Goal: Obtain resource: Download file/media

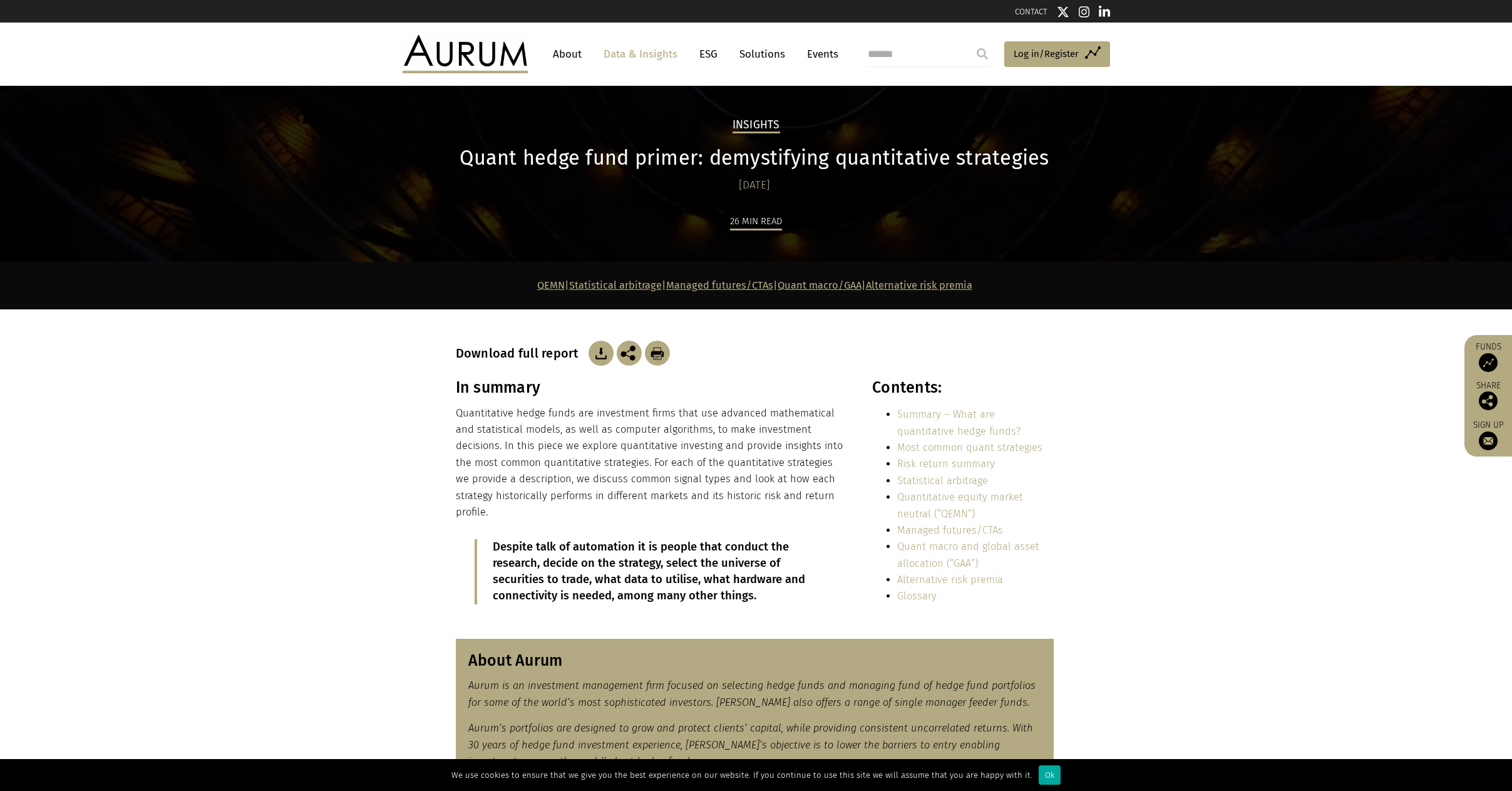
click at [764, 126] on h2 "Insights" at bounding box center [756, 126] width 48 height 15
click at [755, 126] on h2 "Insights" at bounding box center [756, 126] width 48 height 15
click at [645, 59] on link "Data & Insights" at bounding box center [640, 54] width 86 height 23
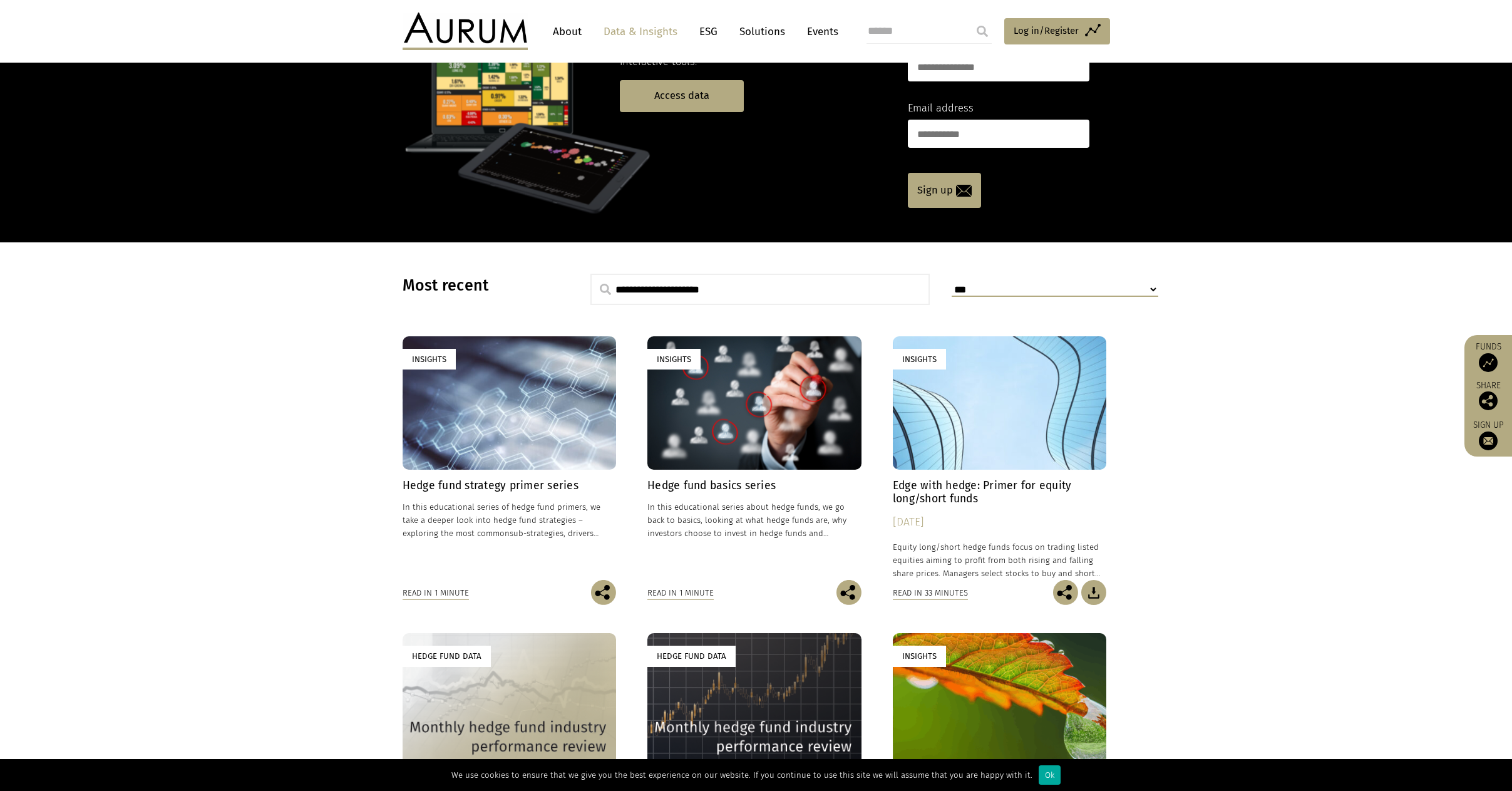
scroll to position [188, 0]
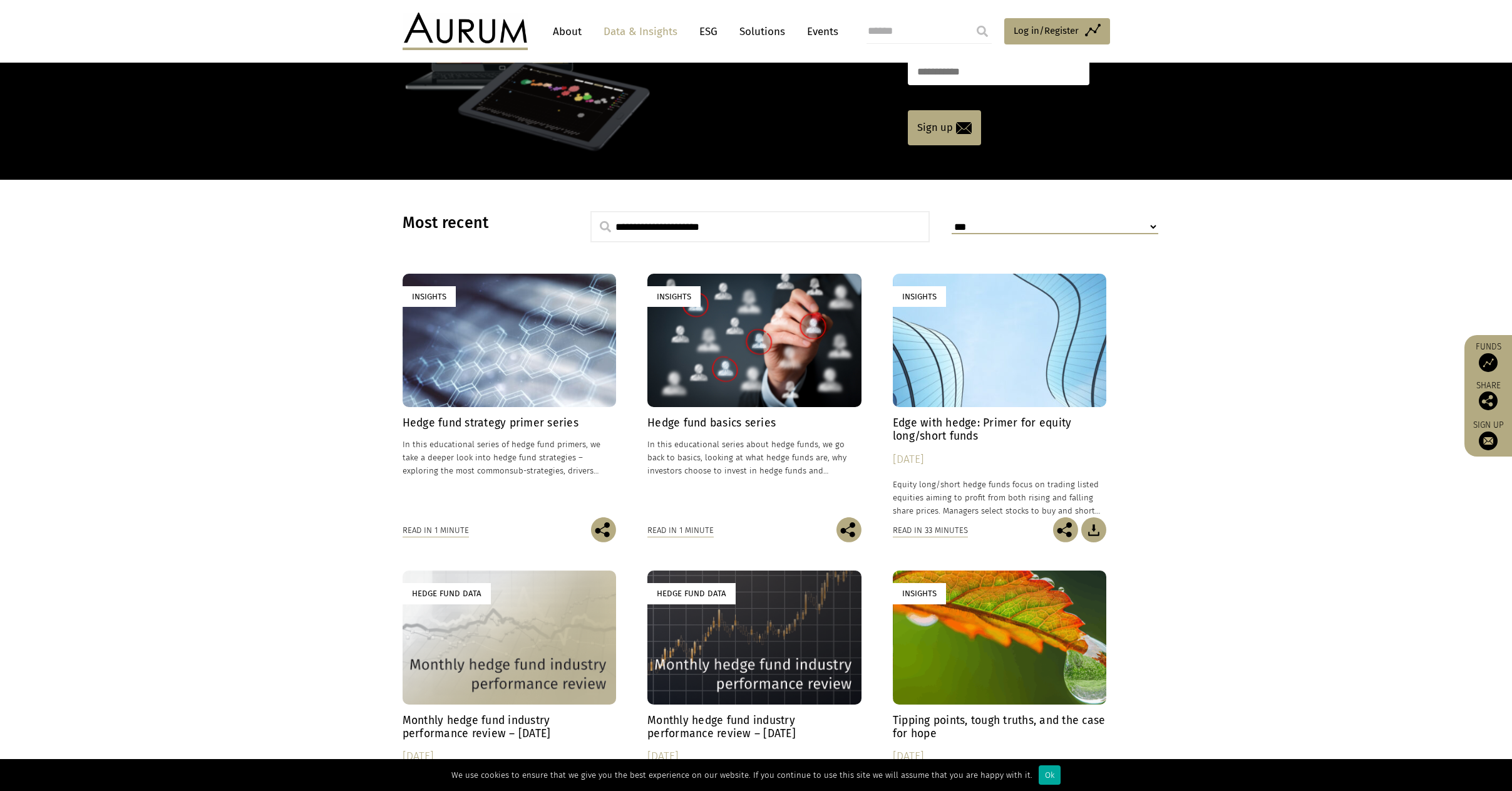
click at [497, 329] on div "Insights" at bounding box center [509, 341] width 214 height 134
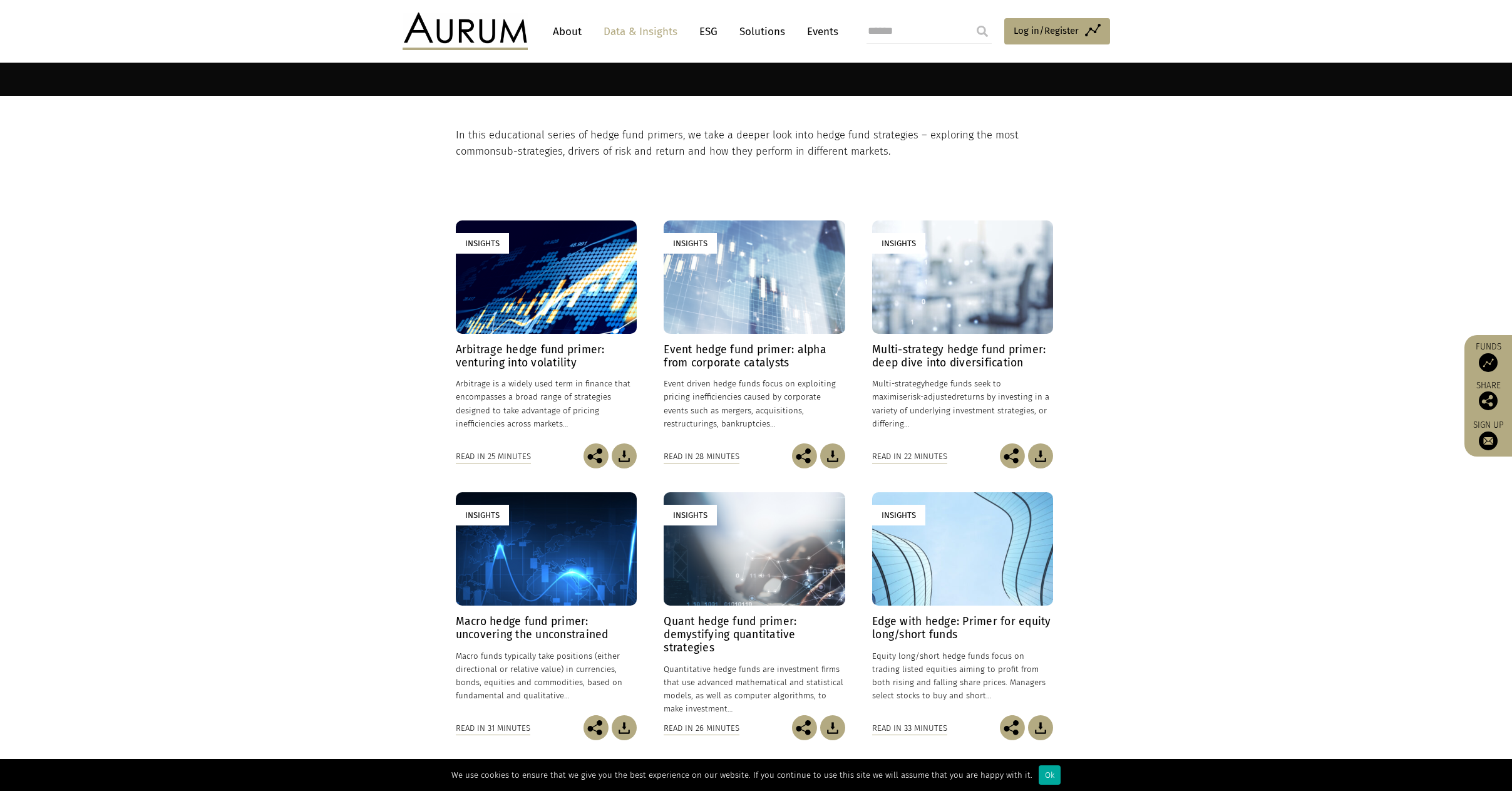
scroll to position [251, 0]
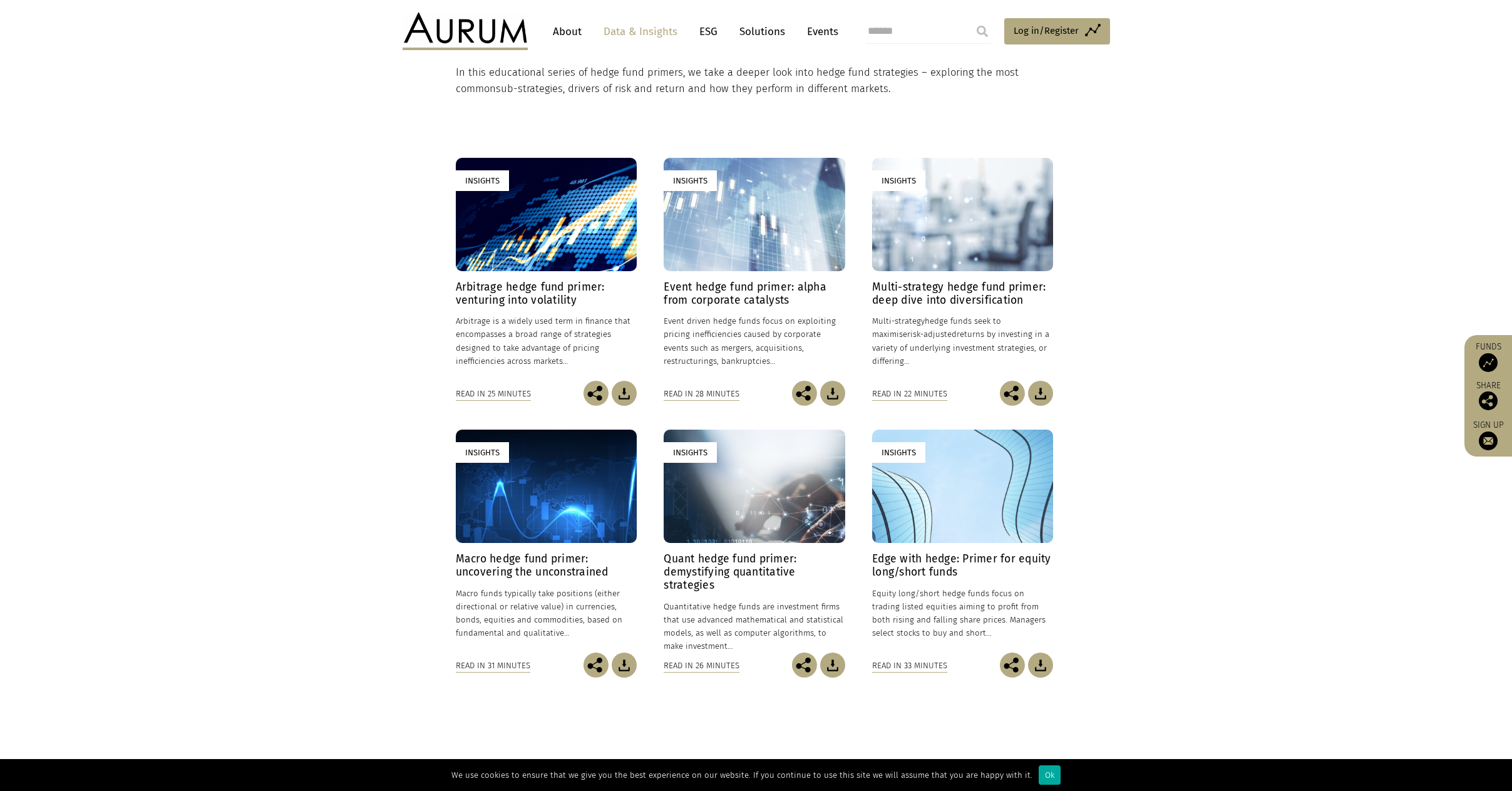
click at [834, 394] on img at bounding box center [832, 393] width 25 height 25
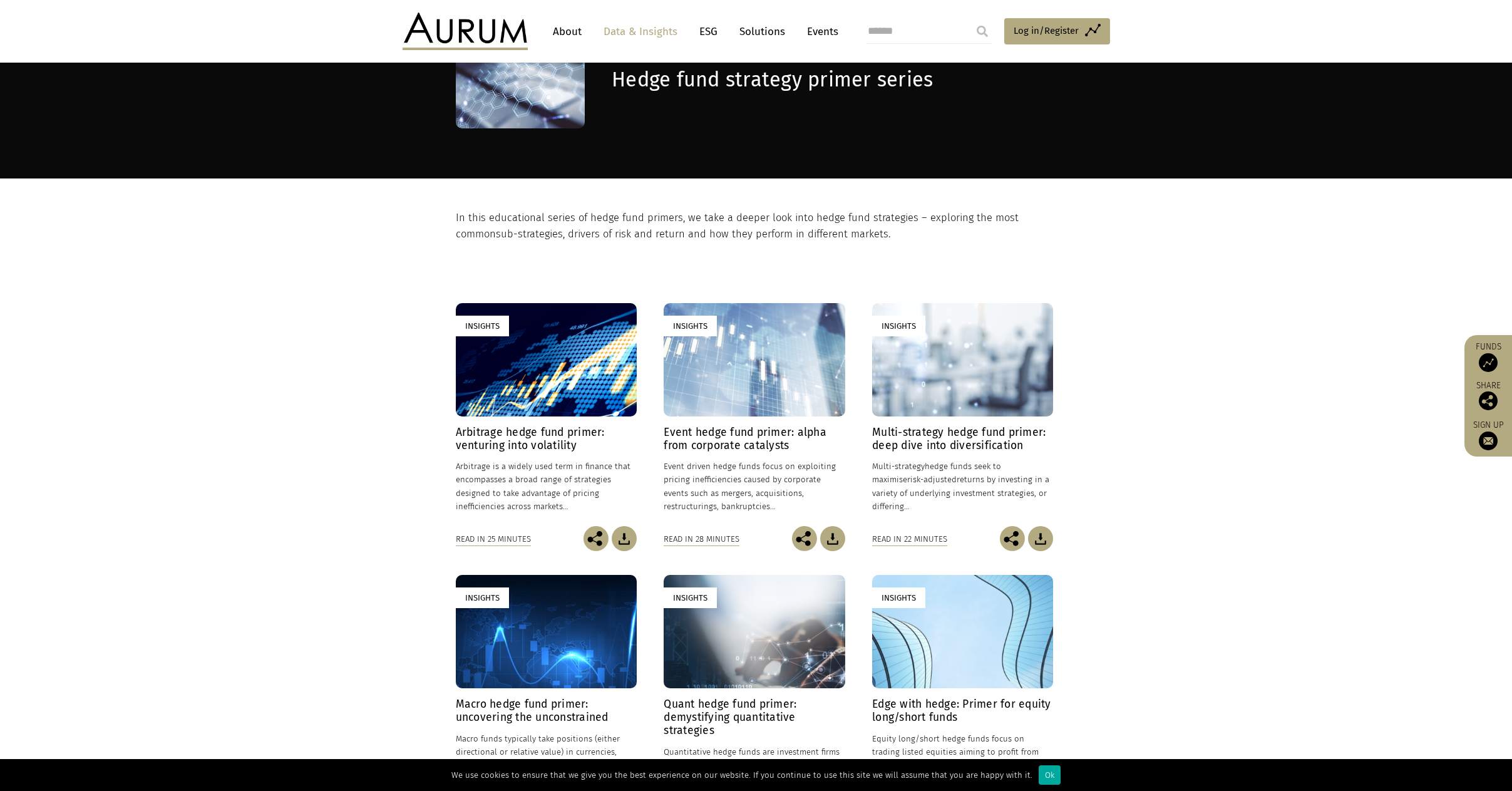
scroll to position [0, 0]
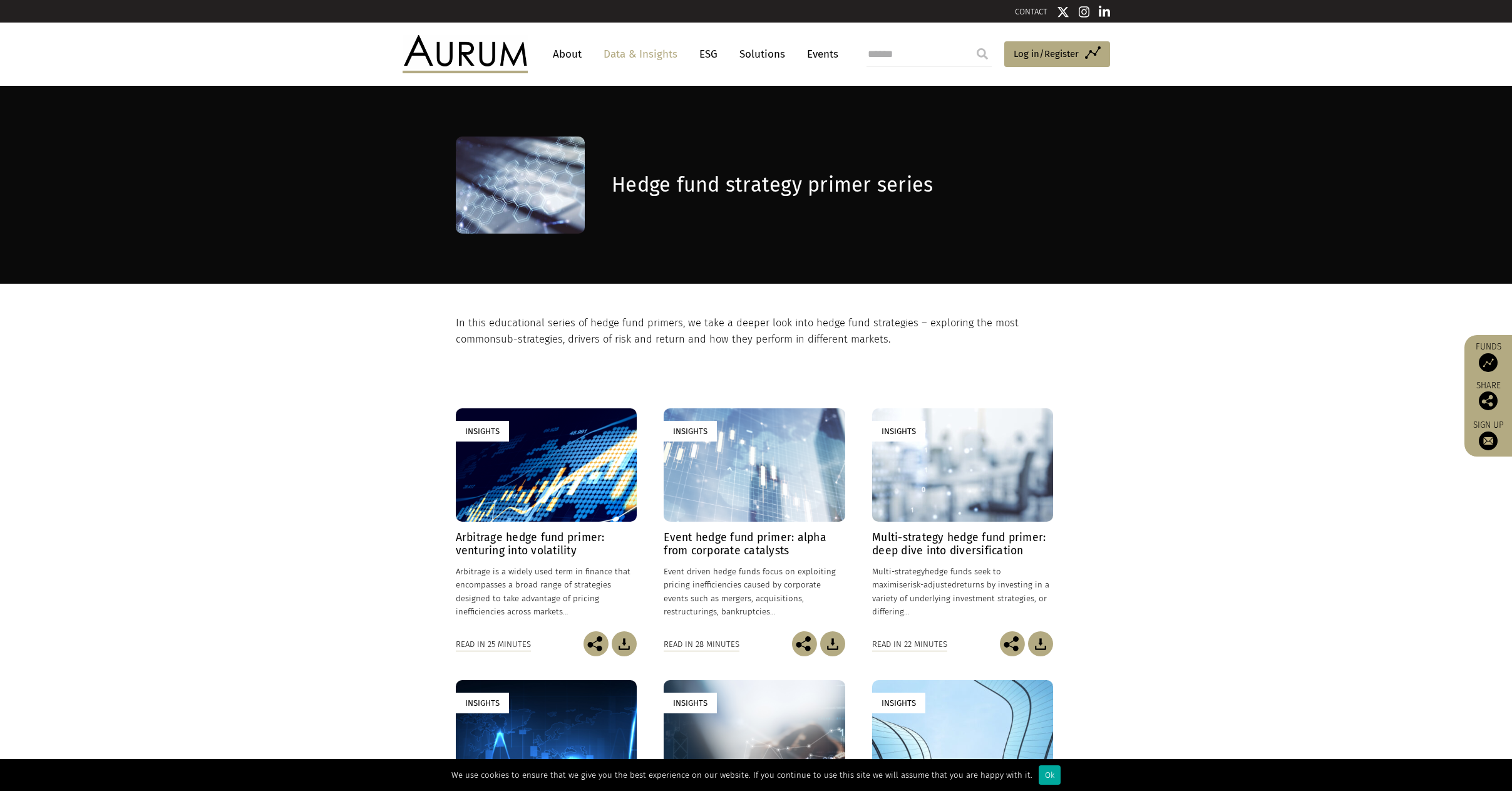
click at [640, 53] on link "Data & Insights" at bounding box center [640, 54] width 86 height 23
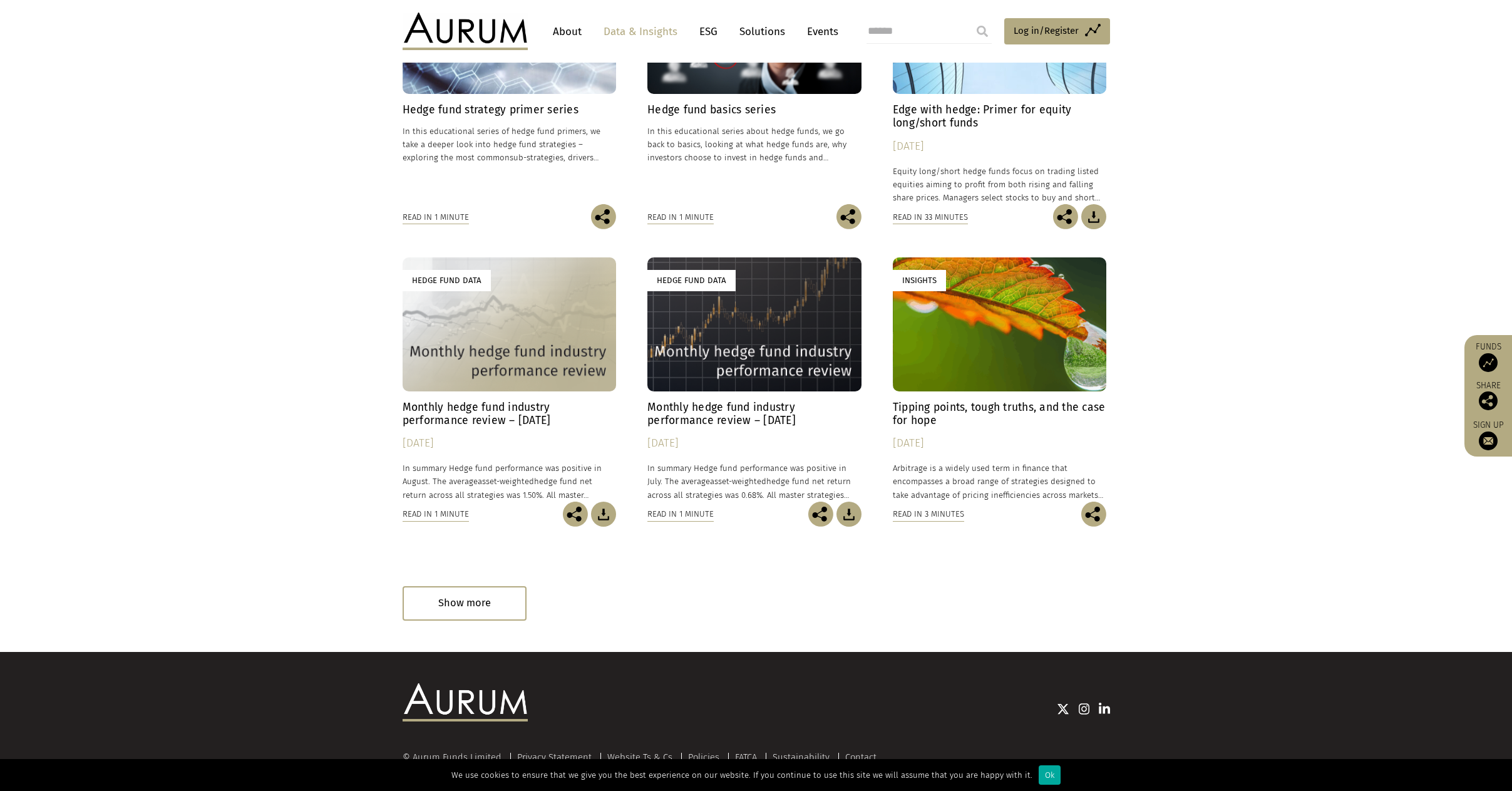
scroll to position [532, 0]
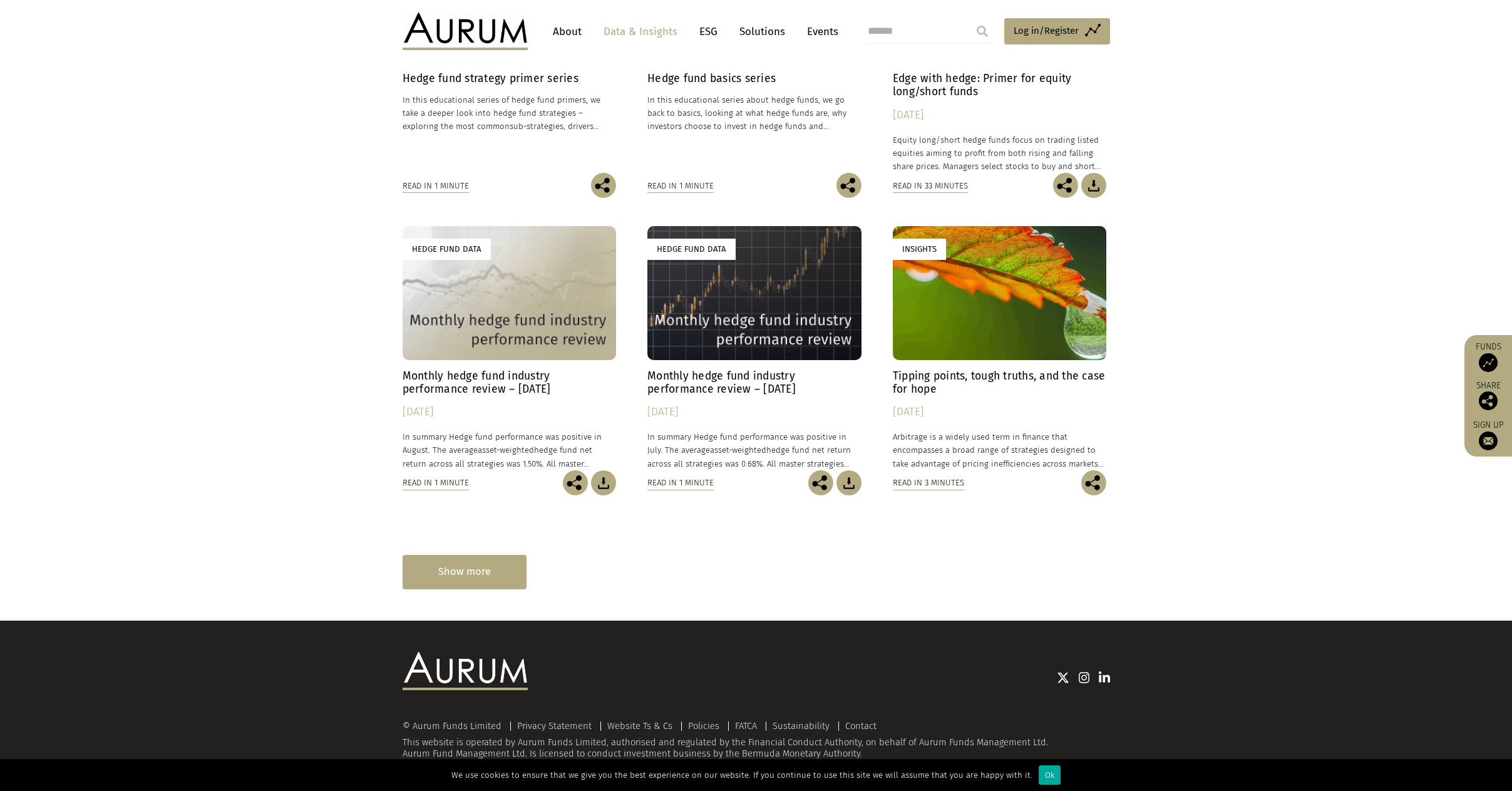
click at [465, 569] on div "Show more" at bounding box center [464, 571] width 124 height 34
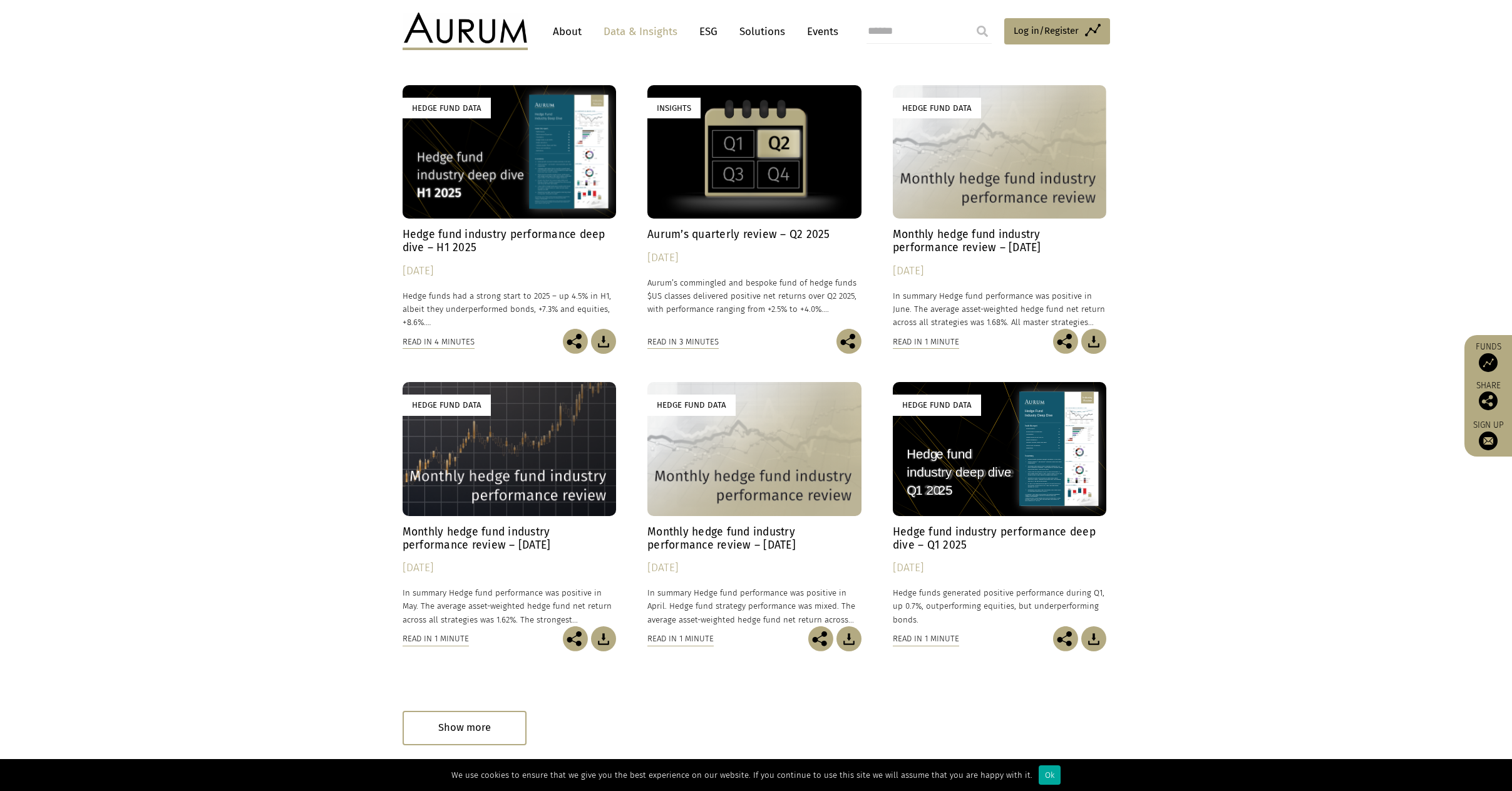
scroll to position [908, 0]
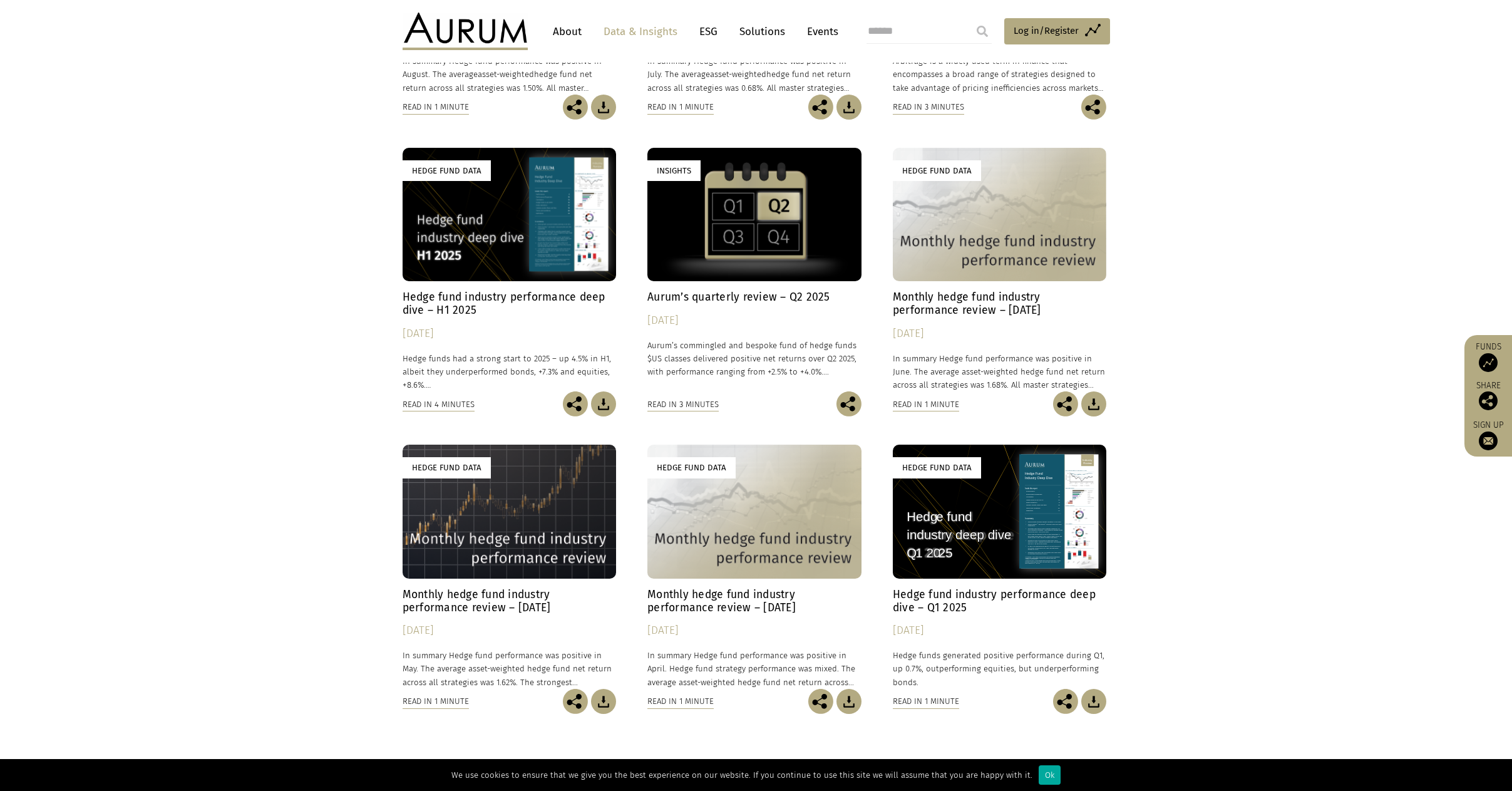
click at [736, 241] on div "Insights" at bounding box center [754, 215] width 214 height 134
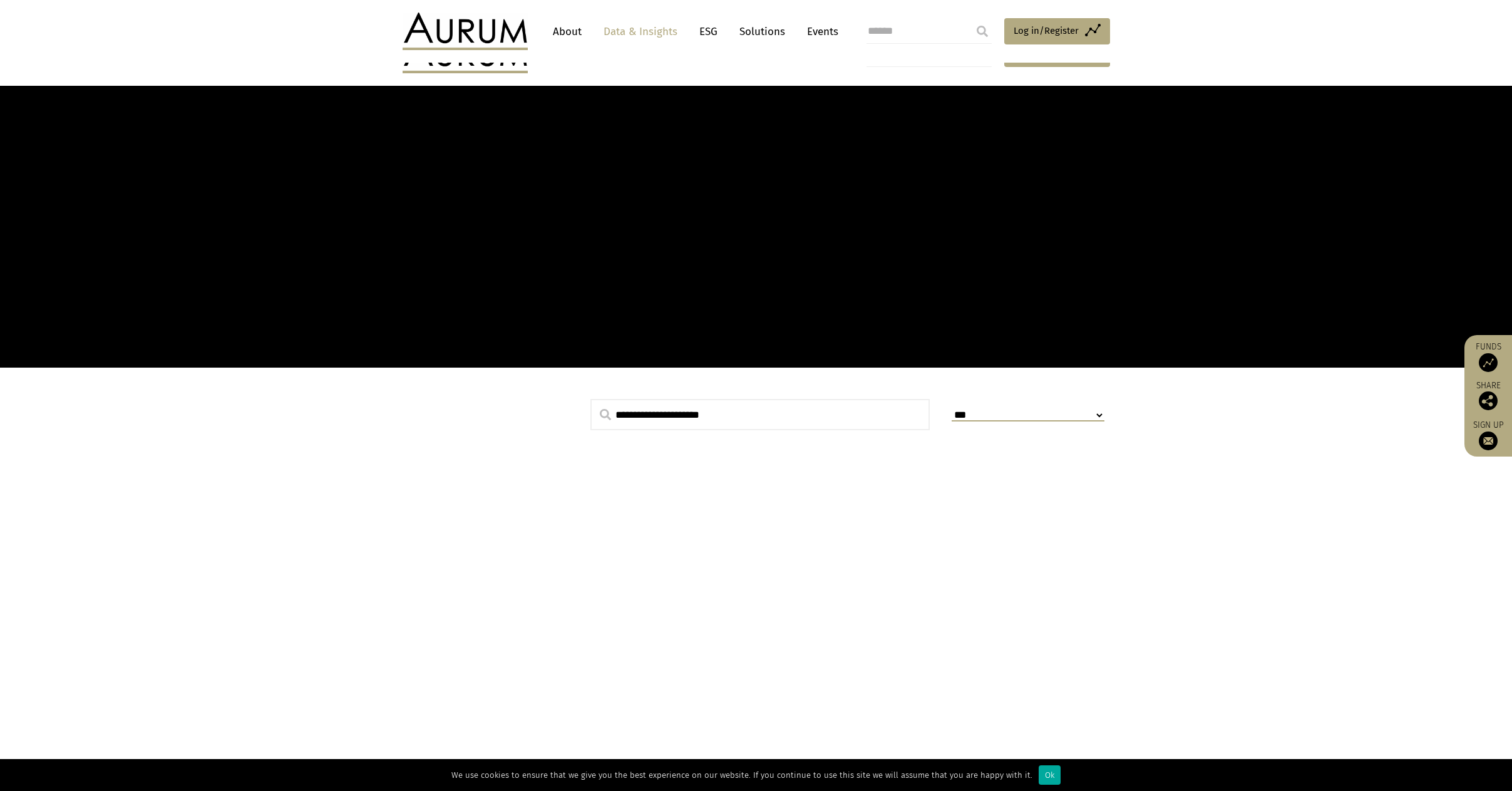
scroll to position [532, 0]
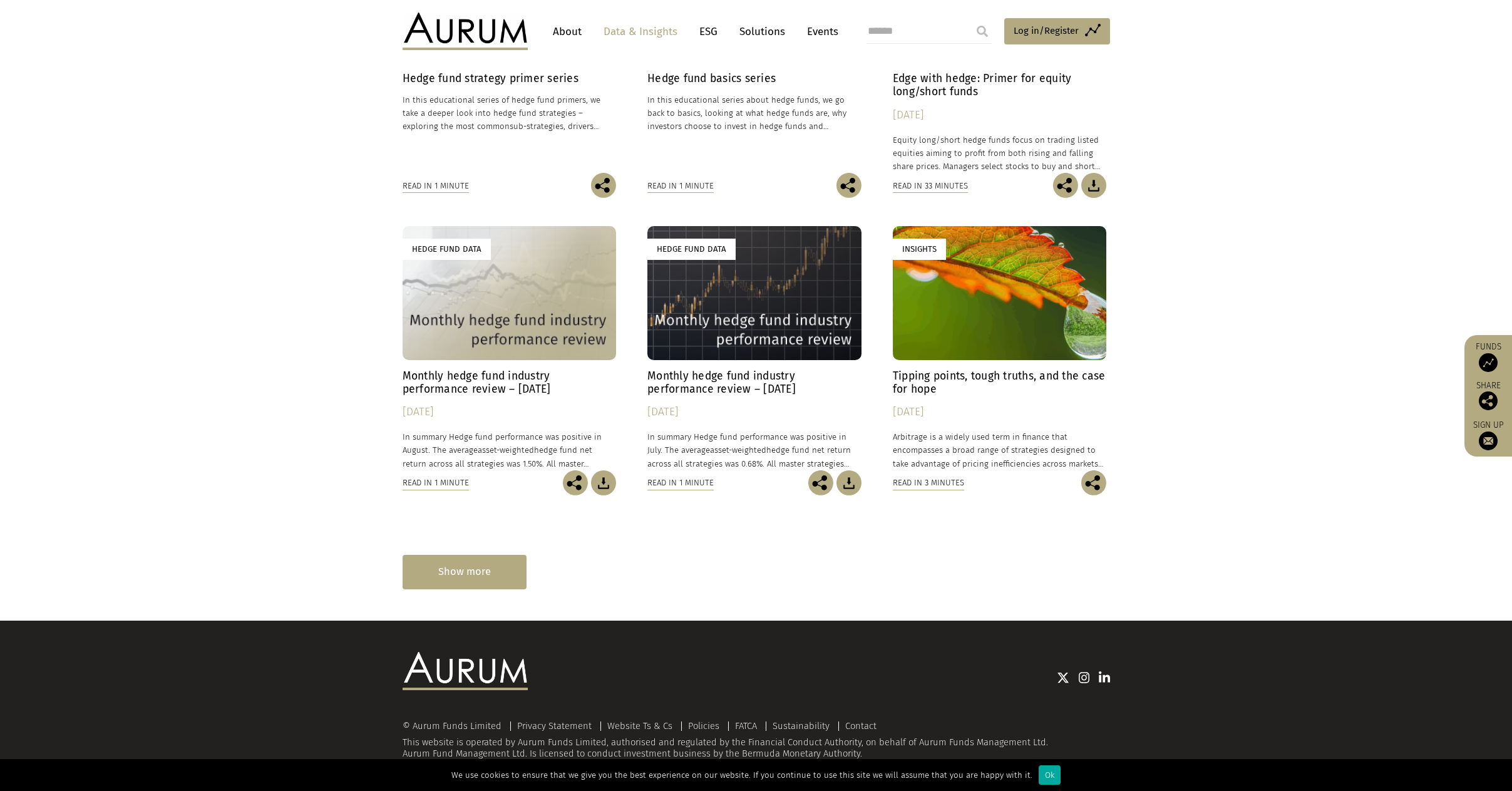
click at [484, 581] on div "Show more" at bounding box center [464, 571] width 124 height 34
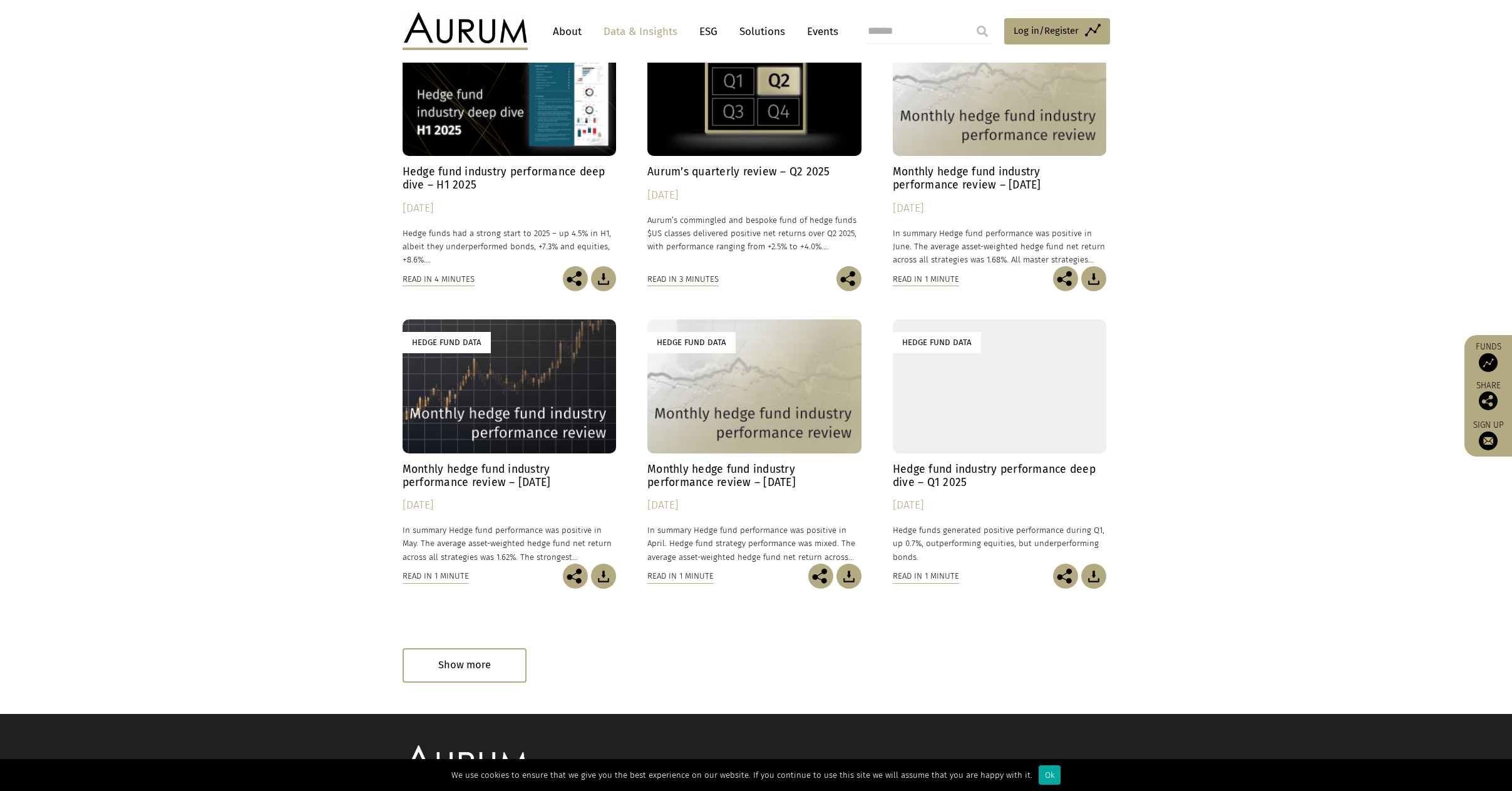
scroll to position [1127, 0]
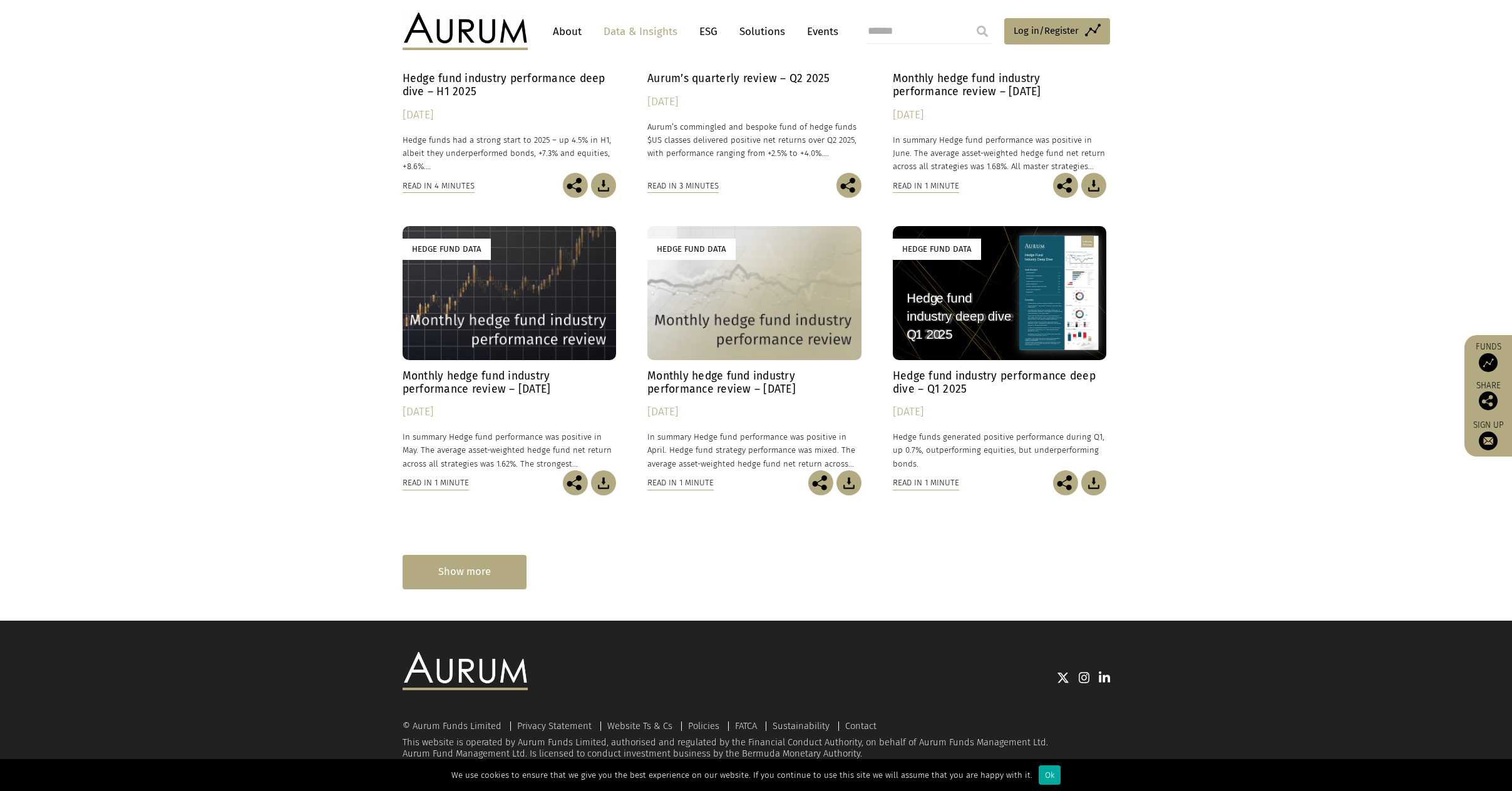
click at [469, 579] on div "Show more" at bounding box center [464, 571] width 124 height 34
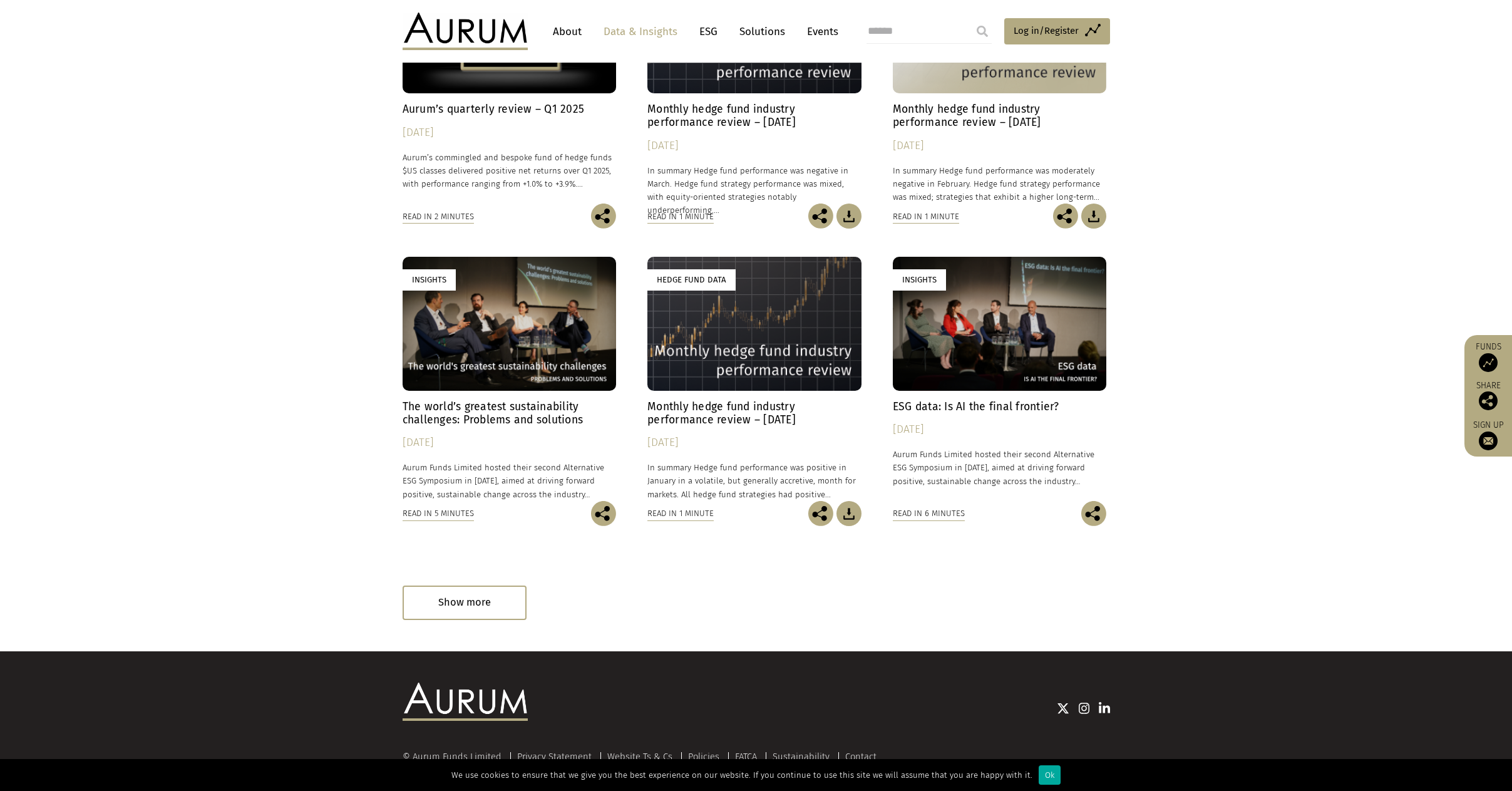
scroll to position [1721, 0]
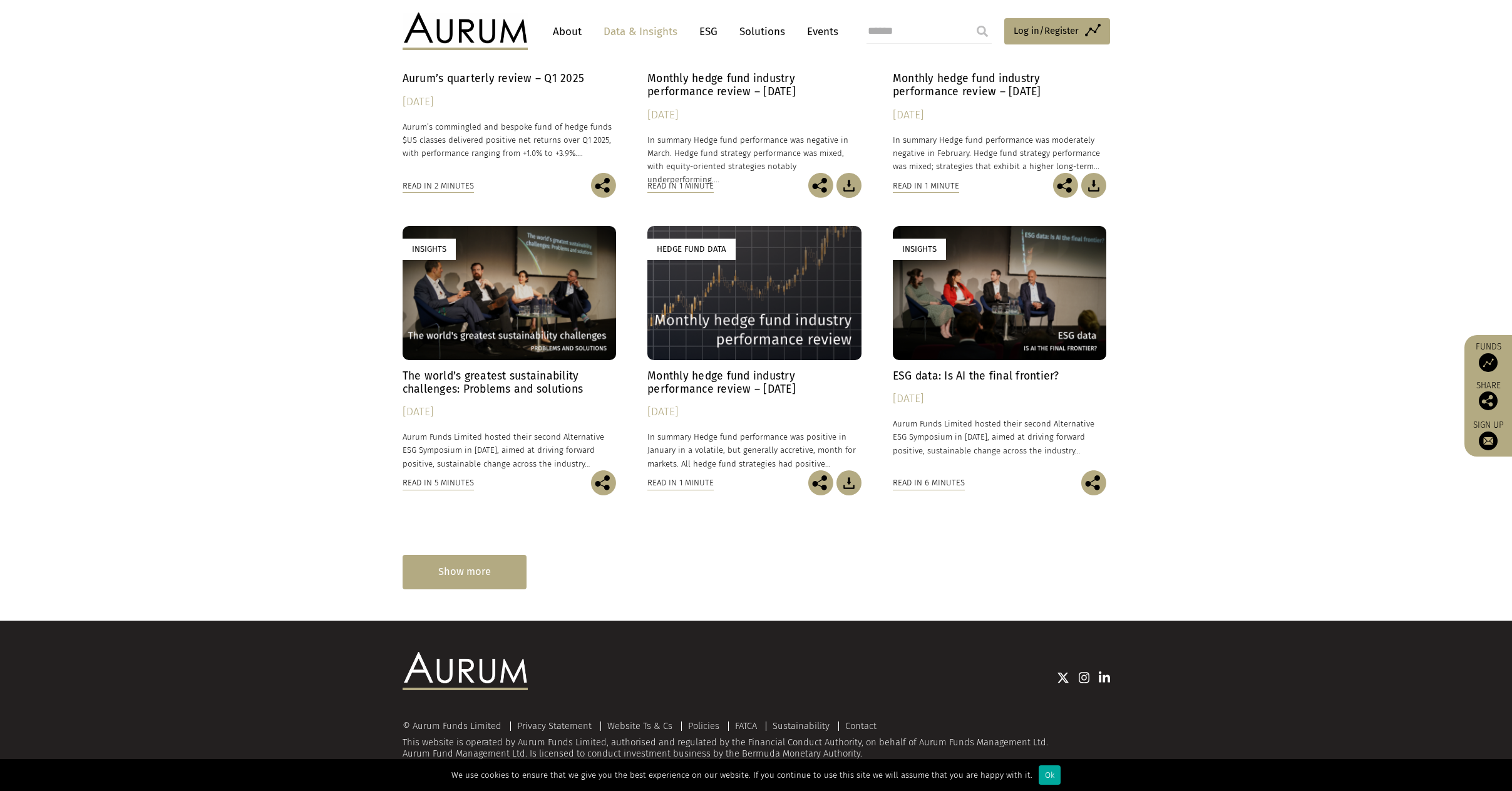
click at [457, 565] on div "Show more" at bounding box center [464, 571] width 124 height 34
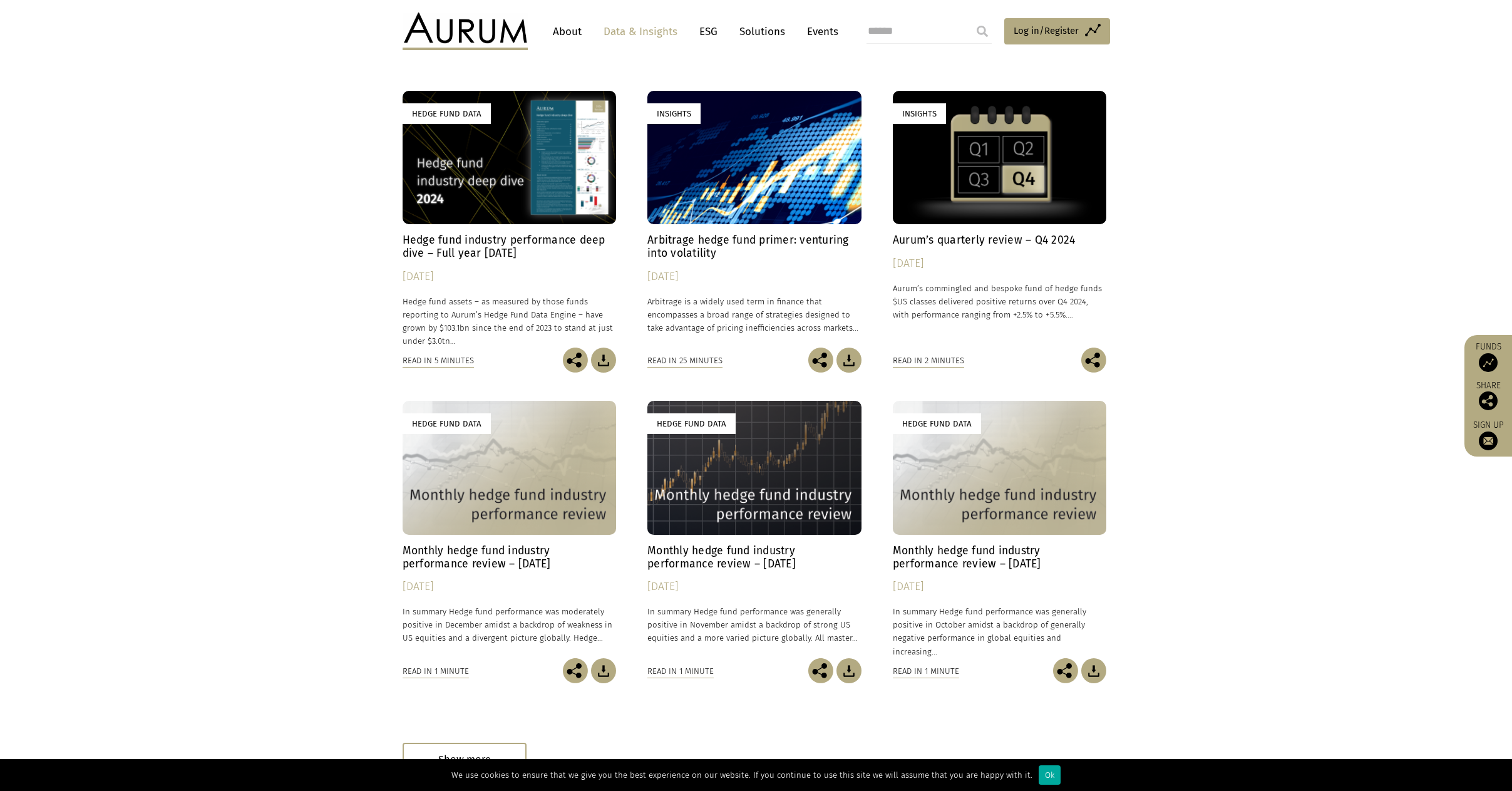
scroll to position [2171, 0]
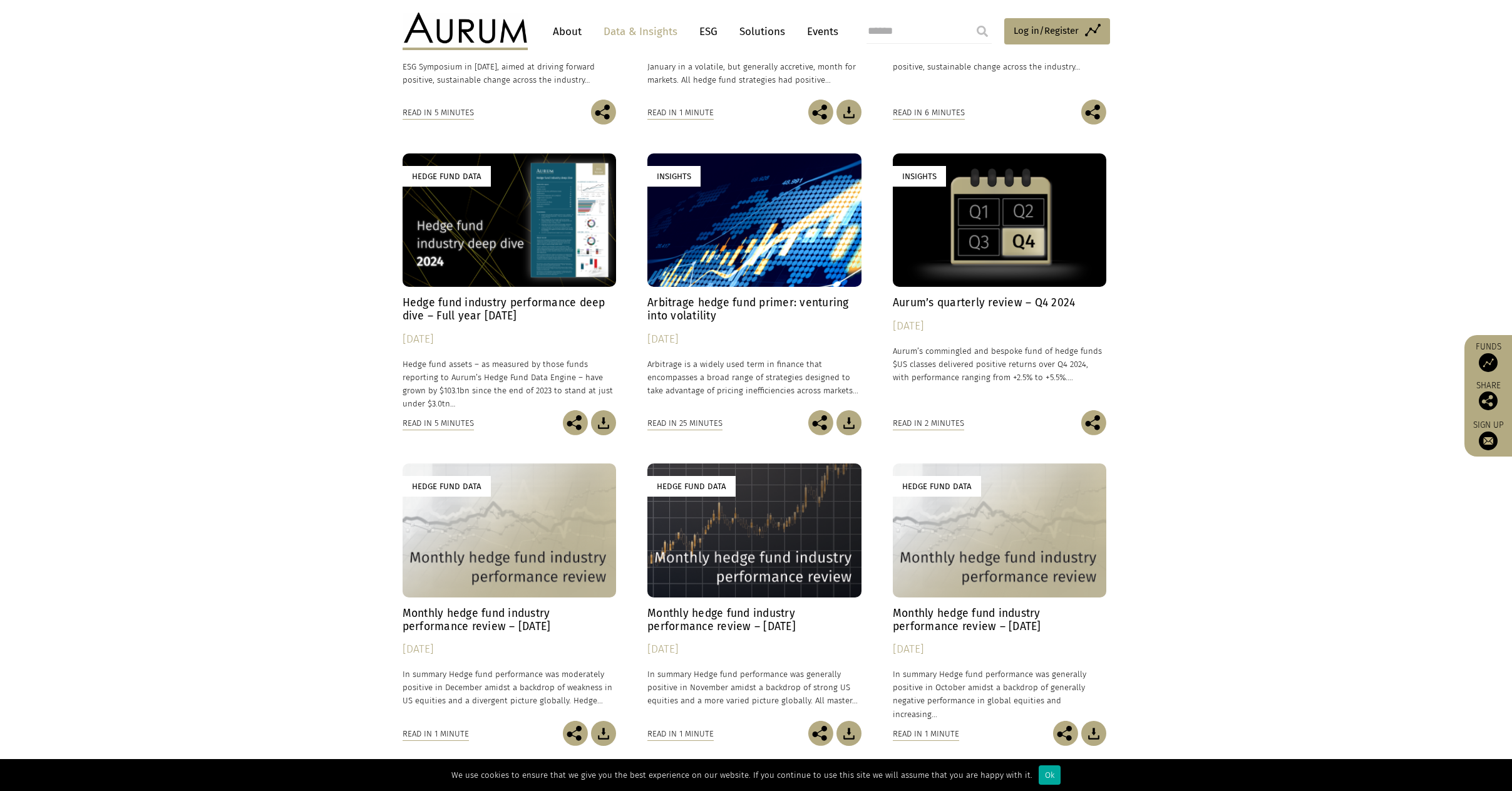
click at [477, 237] on div "Hedge Fund Data" at bounding box center [509, 221] width 214 height 134
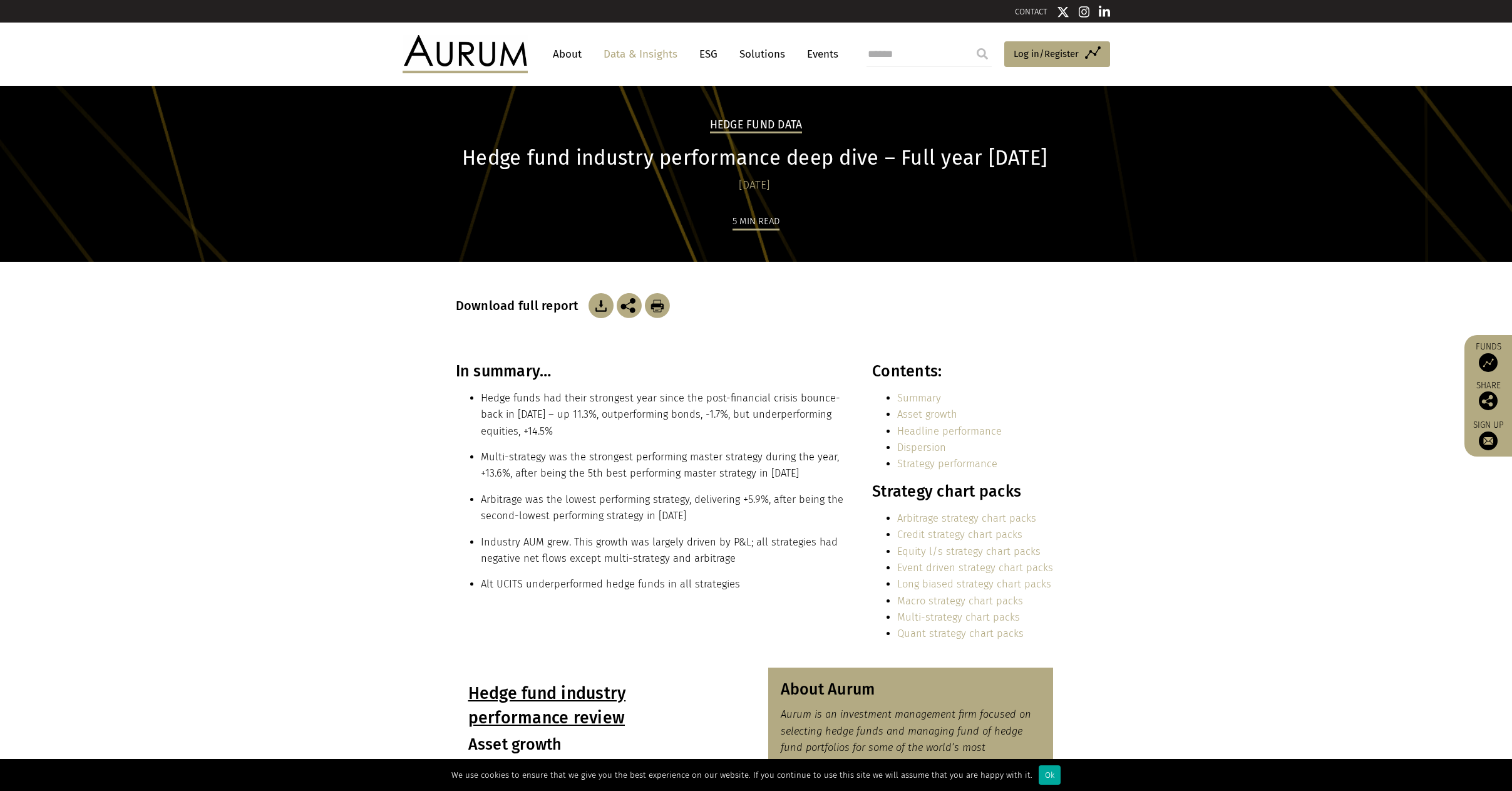
click at [599, 306] on img at bounding box center [601, 306] width 25 height 25
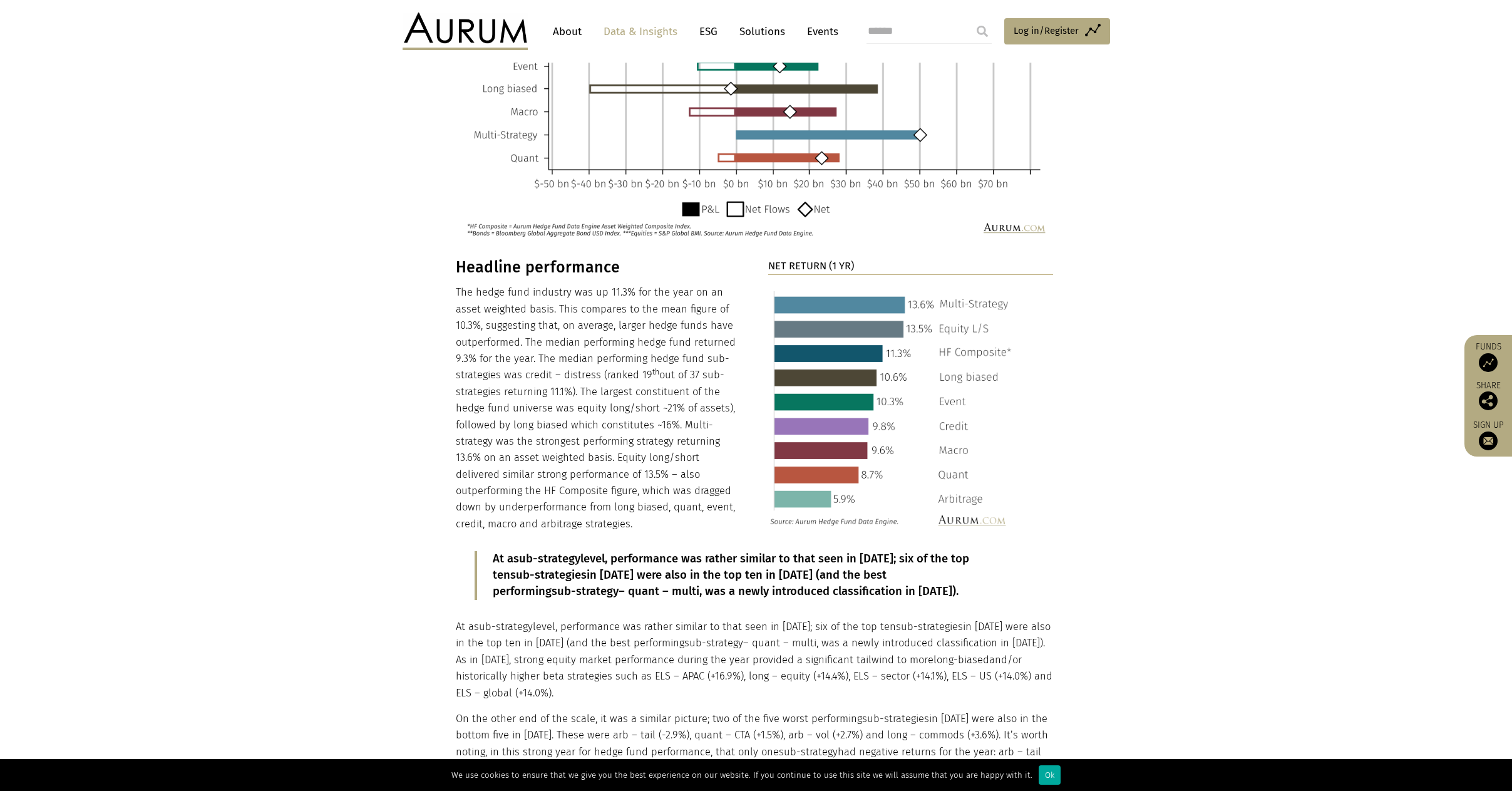
scroll to position [877, 0]
